Goal: Information Seeking & Learning: Learn about a topic

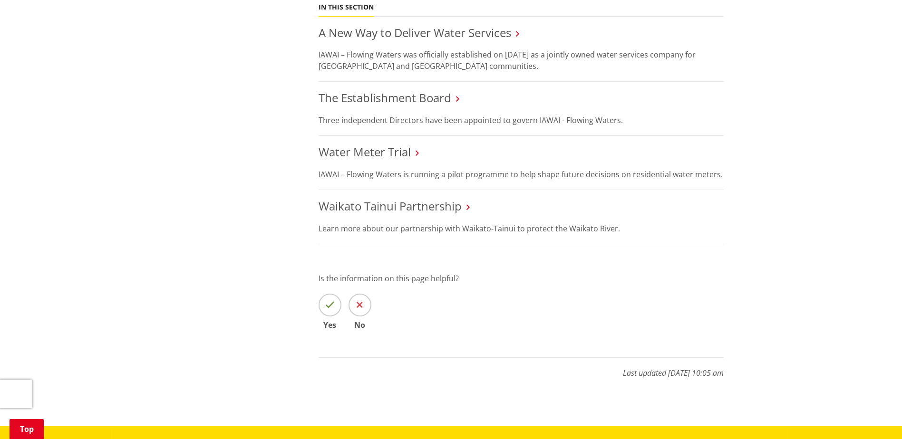
scroll to position [475, 0]
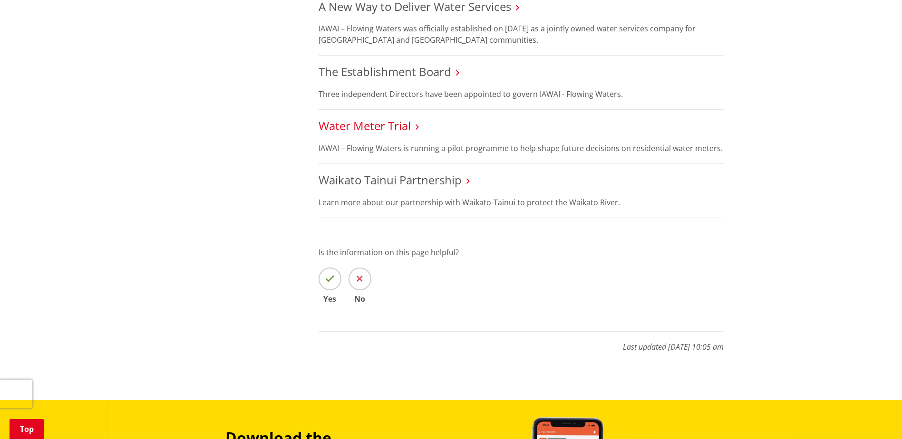
click at [379, 130] on link "Water Meter Trial" at bounding box center [364, 126] width 92 height 16
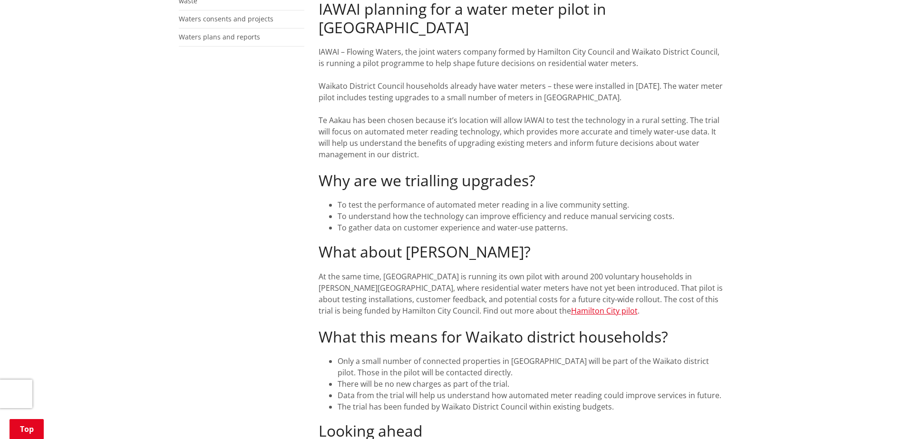
scroll to position [48, 0]
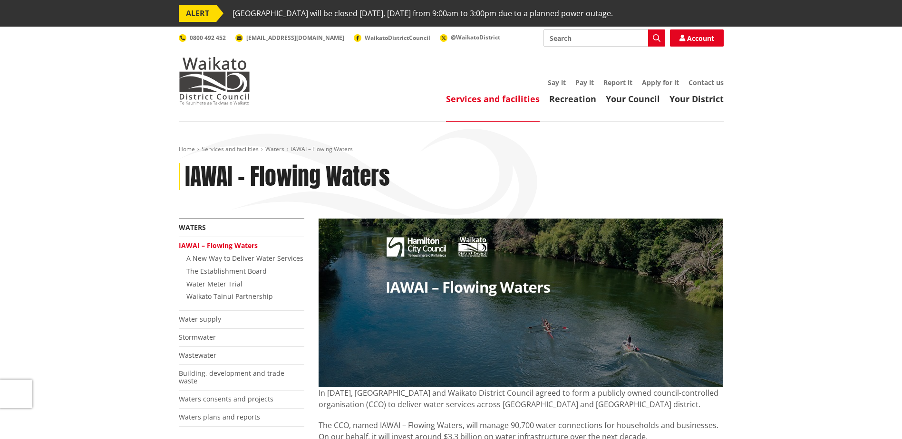
scroll to position [475, 0]
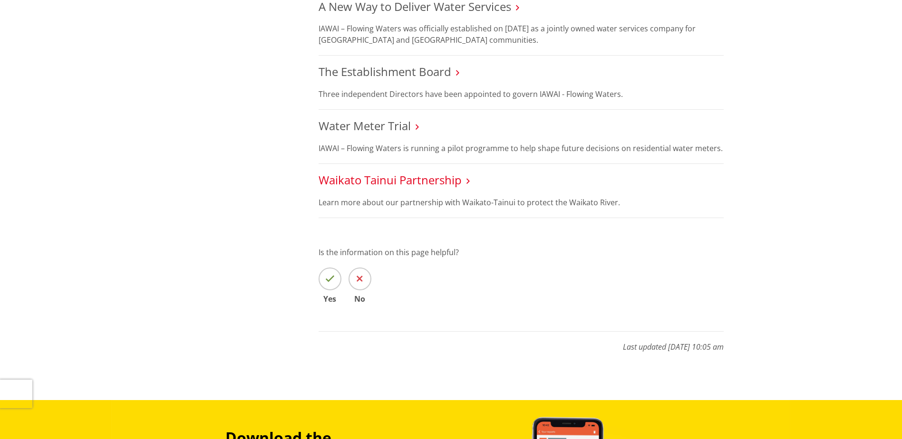
click at [441, 181] on link "Waikato Tainui Partnership" at bounding box center [389, 180] width 143 height 16
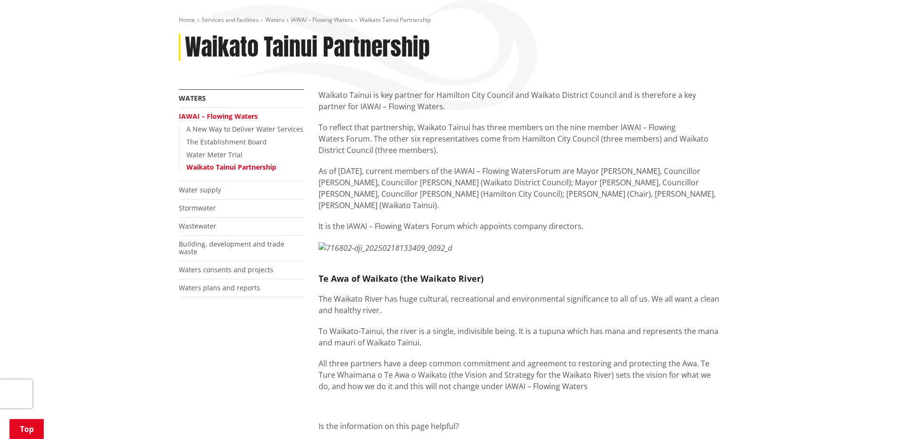
scroll to position [143, 0]
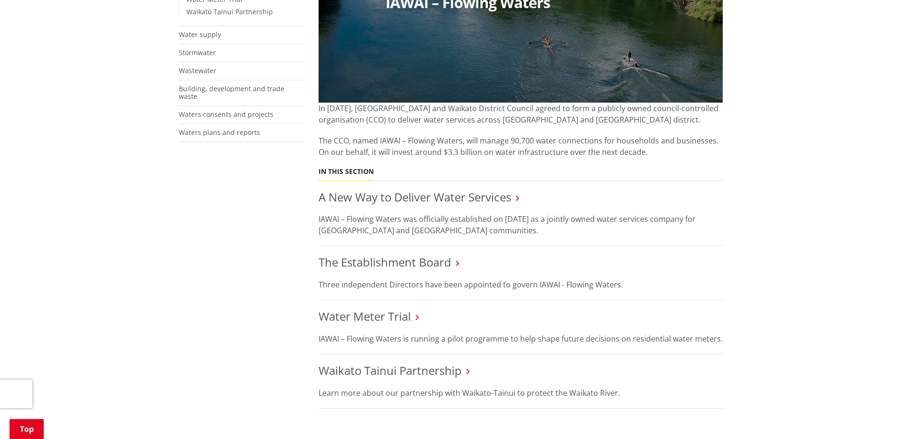
scroll to position [285, 0]
click at [415, 197] on link "A New Way to Deliver Water Services" at bounding box center [414, 197] width 193 height 16
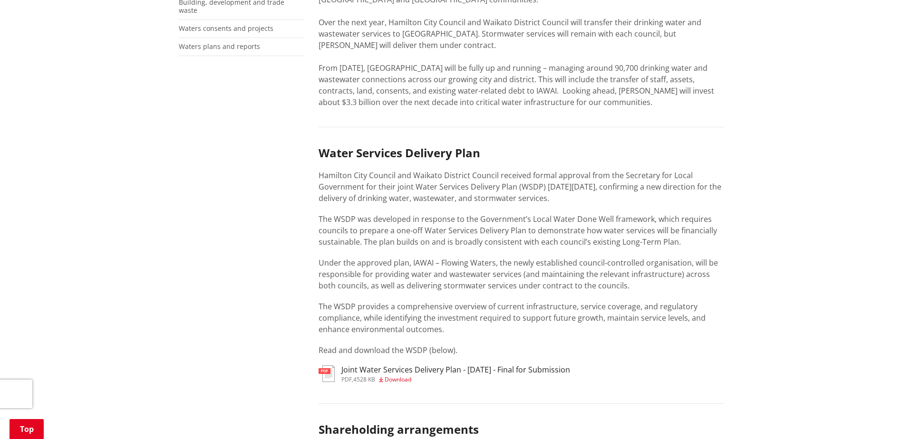
scroll to position [380, 0]
click at [443, 366] on h3 "Joint Water Services Delivery Plan - [DATE] - Final for Submission" at bounding box center [455, 368] width 229 height 9
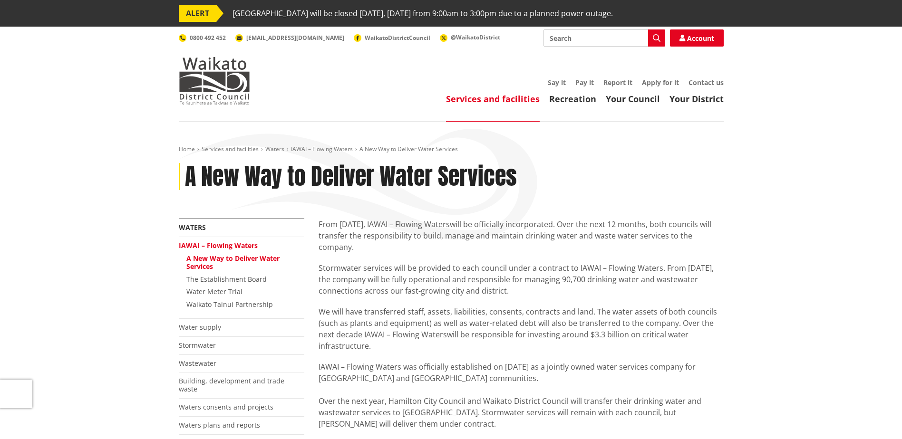
scroll to position [380, 0]
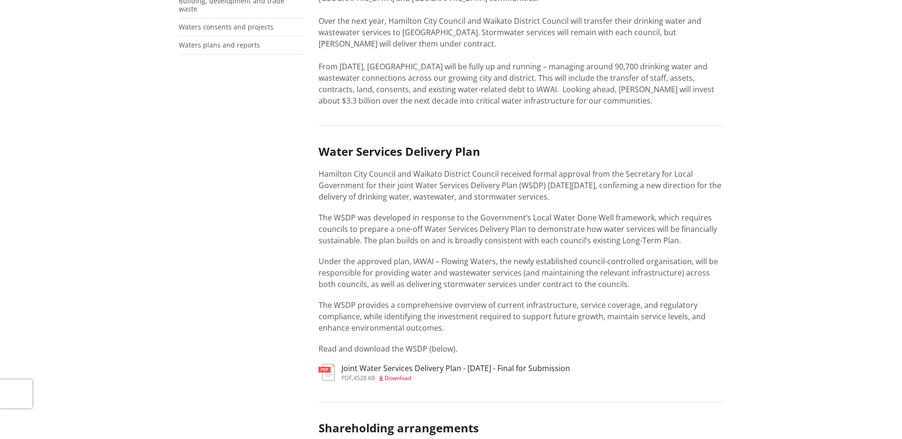
click at [600, 205] on div "Water Services Delivery Plan Hamilton City Council and Waikato District Council…" at bounding box center [520, 250] width 405 height 210
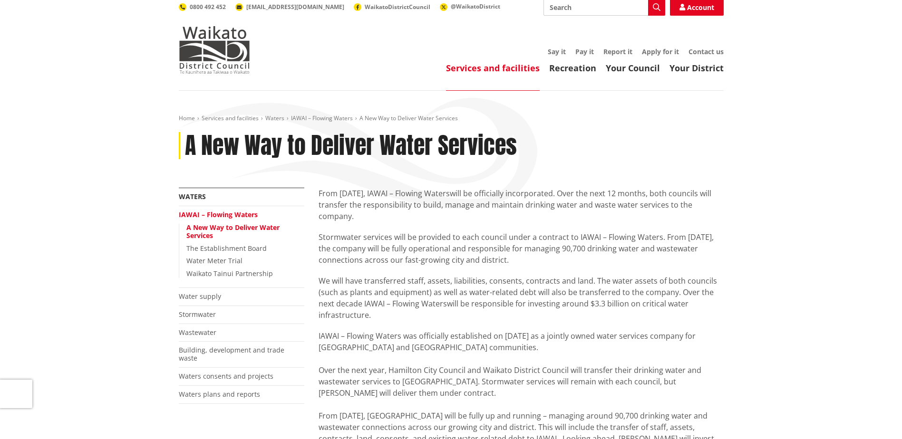
scroll to position [48, 0]
